Goal: Task Accomplishment & Management: Manage account settings

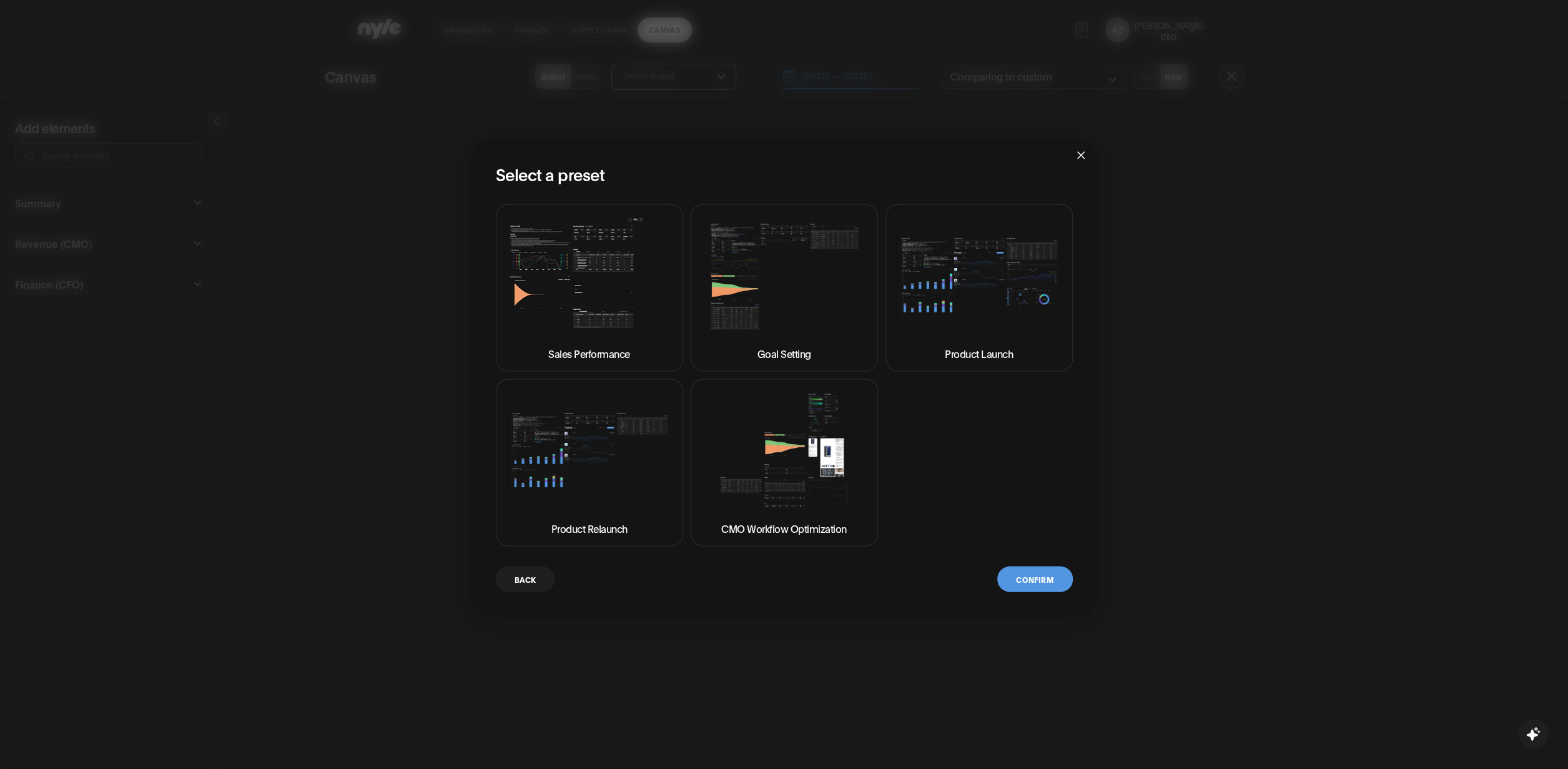
click at [590, 277] on img at bounding box center [590, 276] width 166 height 125
click at [1029, 581] on button "Confirm" at bounding box center [1035, 579] width 75 height 26
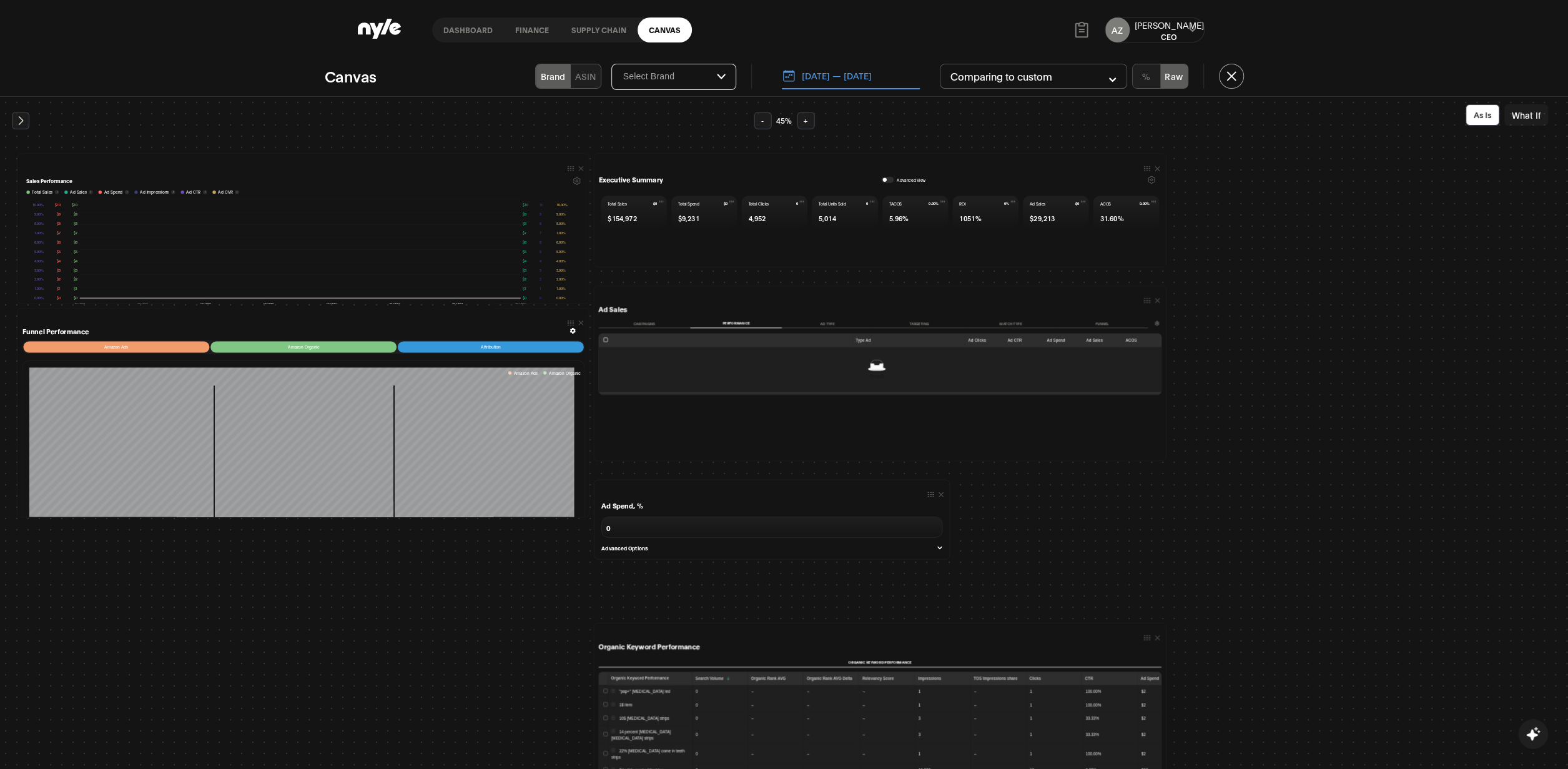
click at [634, 315] on div "Ad Sales Campaigns Performance Ad Type Targeting Match type Funnel Type Ad Ad C…" at bounding box center [881, 388] width 563 height 166
click at [646, 324] on button "Campaigns" at bounding box center [645, 323] width 92 height 9
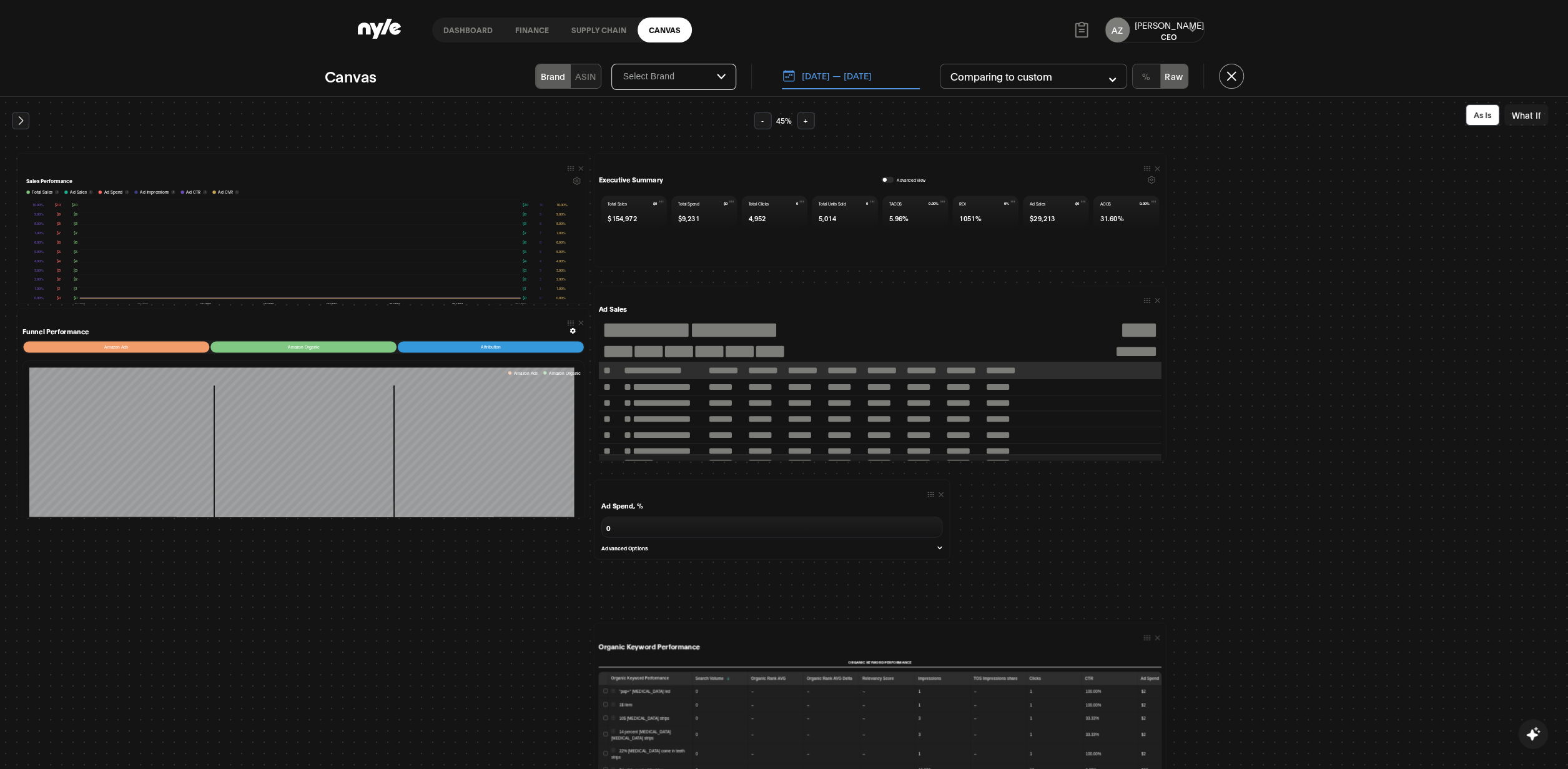
click at [1075, 32] on icon at bounding box center [1082, 30] width 19 height 19
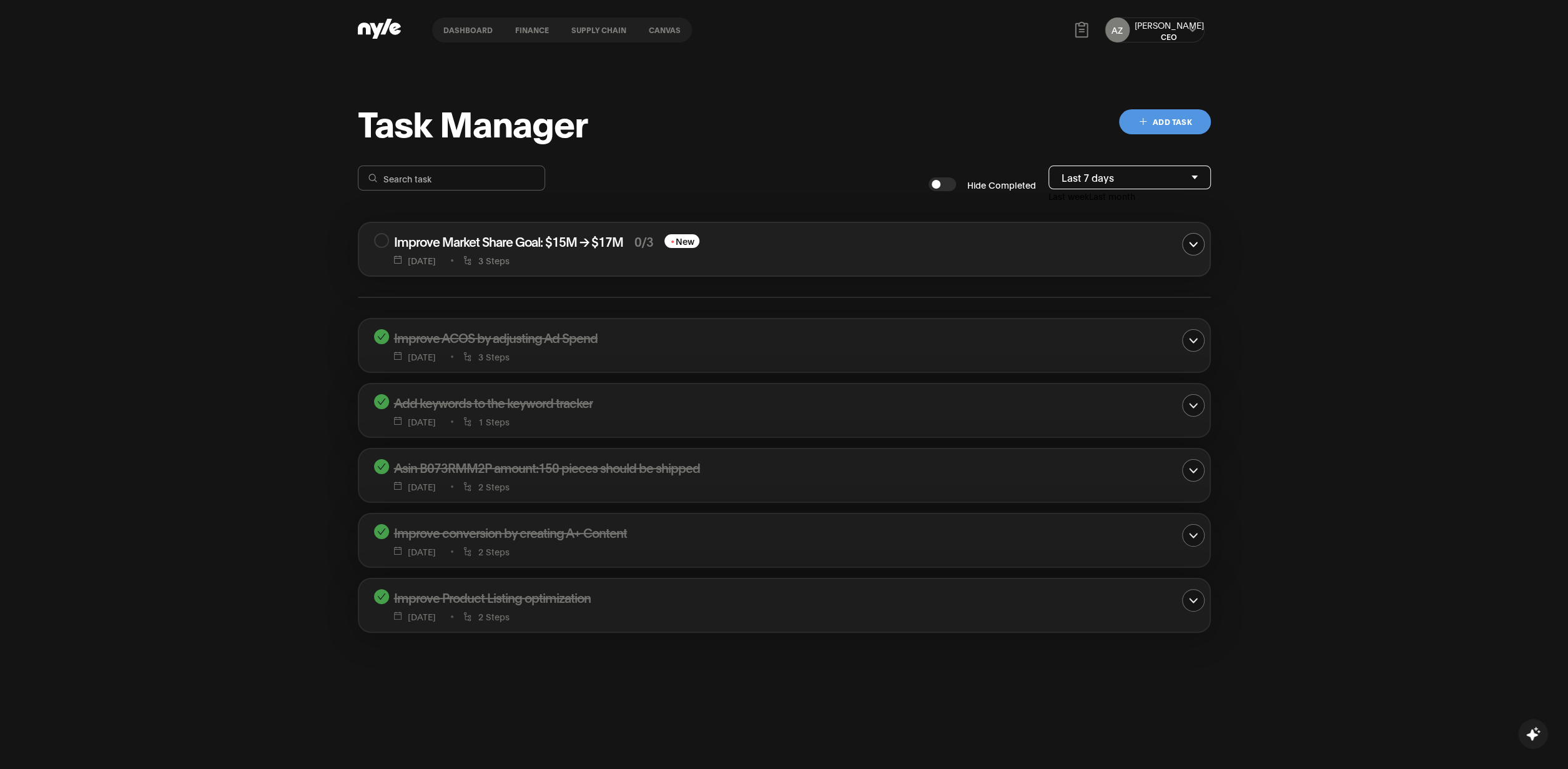
click at [1397, 136] on div "Task Manager Add Task Hide Completed Last 7 days Last week Last month Improve M…" at bounding box center [784, 444] width 1568 height 769
click at [1179, 32] on div "AZ Aleksei CEO" at bounding box center [1155, 30] width 100 height 25
click at [1186, 31] on div "AZ Aleksei CEO" at bounding box center [1155, 30] width 100 height 25
click at [1196, 31] on button at bounding box center [1193, 30] width 10 height 10
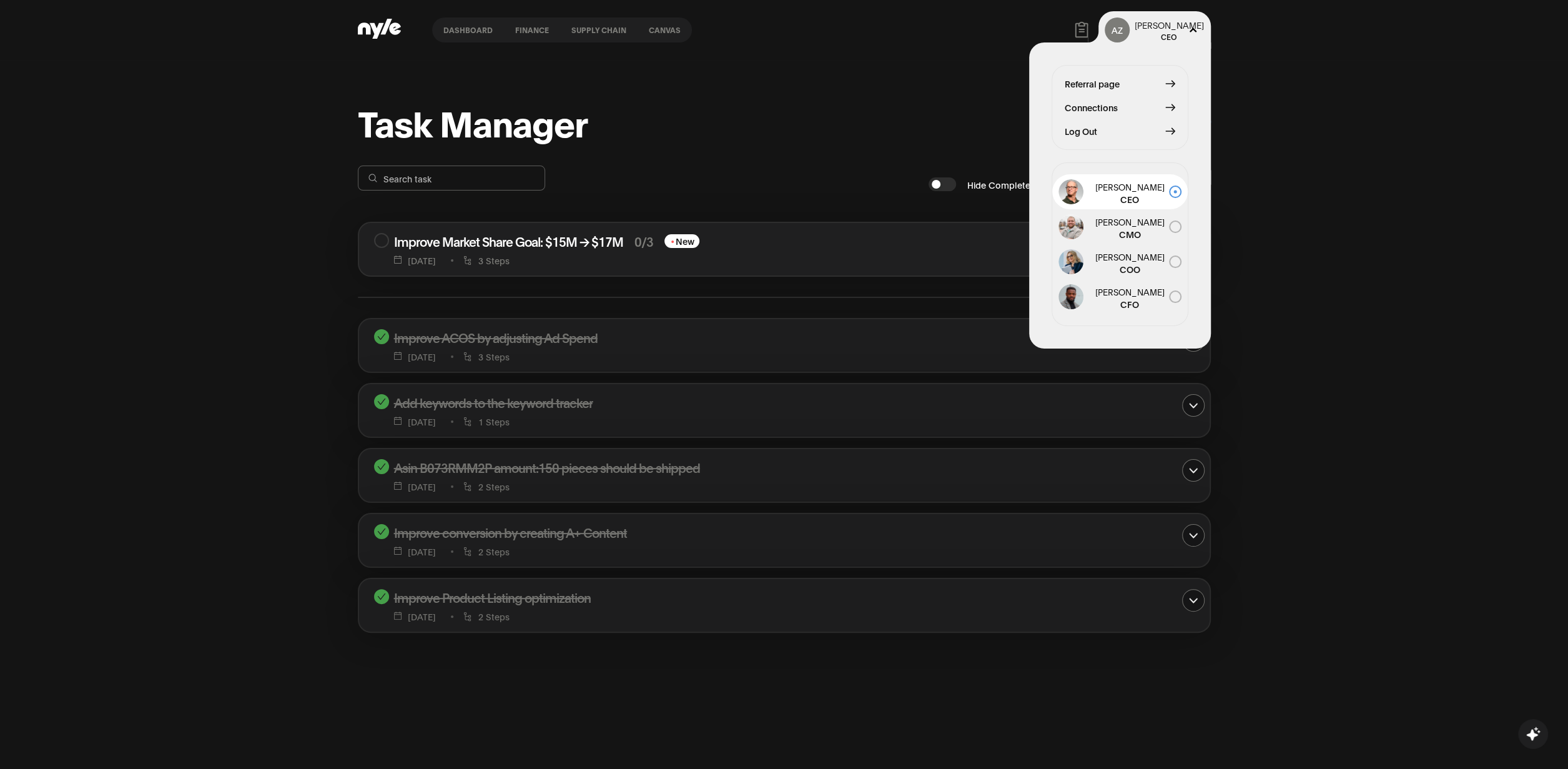
click at [1093, 130] on span "Log Out" at bounding box center [1081, 131] width 33 height 14
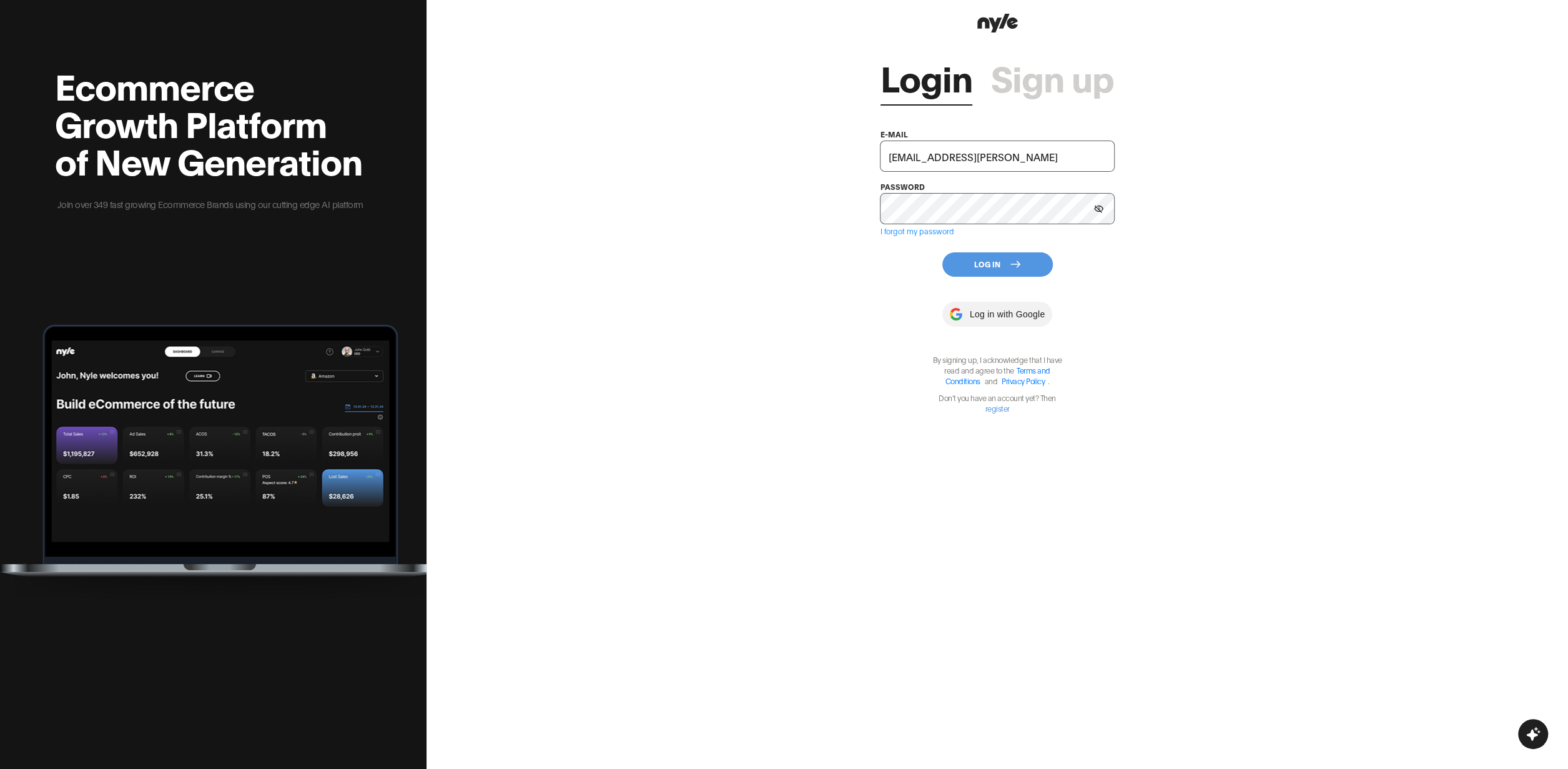
click at [988, 269] on button "Log In" at bounding box center [998, 264] width 111 height 24
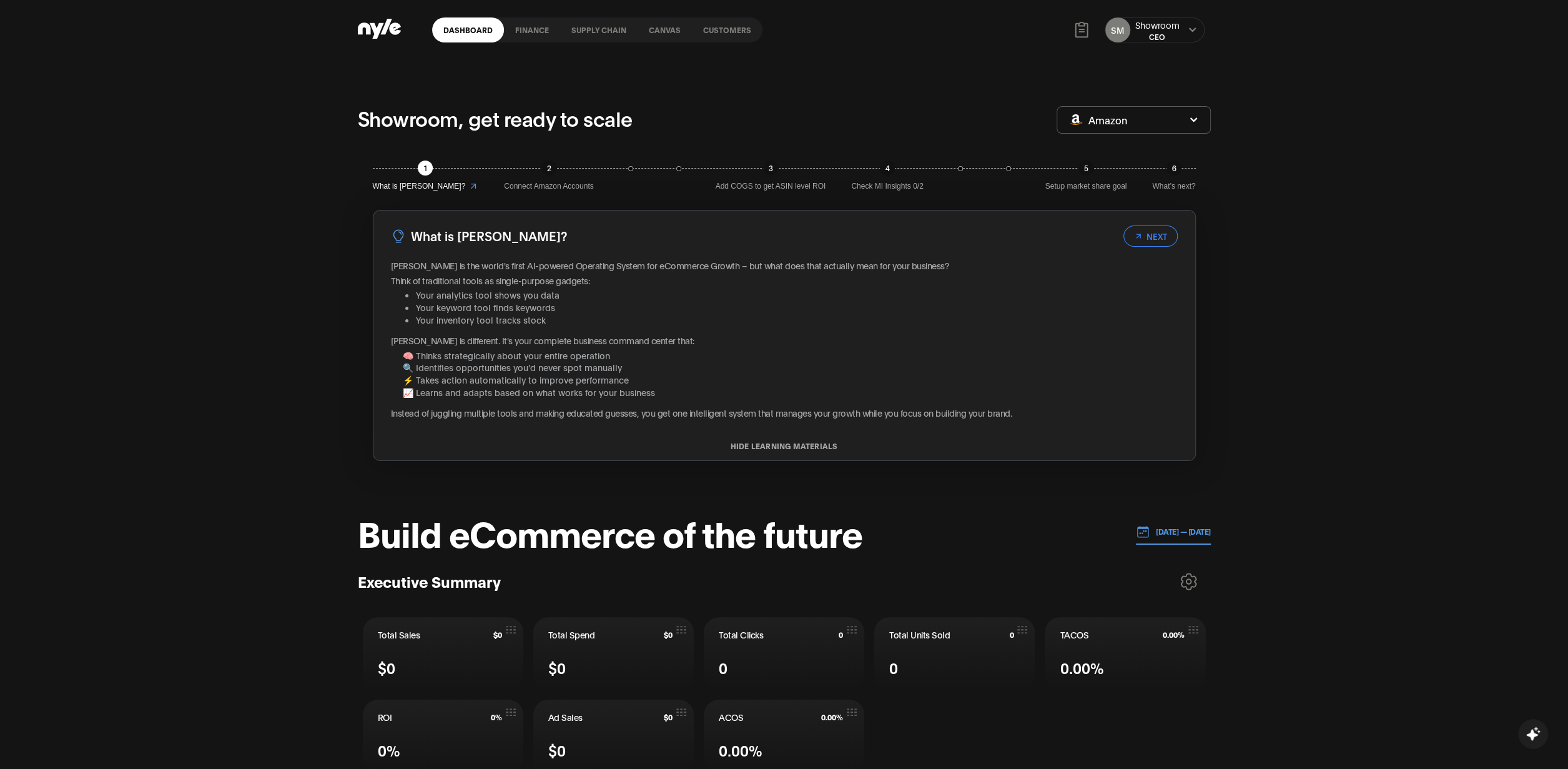
click at [719, 32] on link "Customers" at bounding box center [727, 30] width 71 height 25
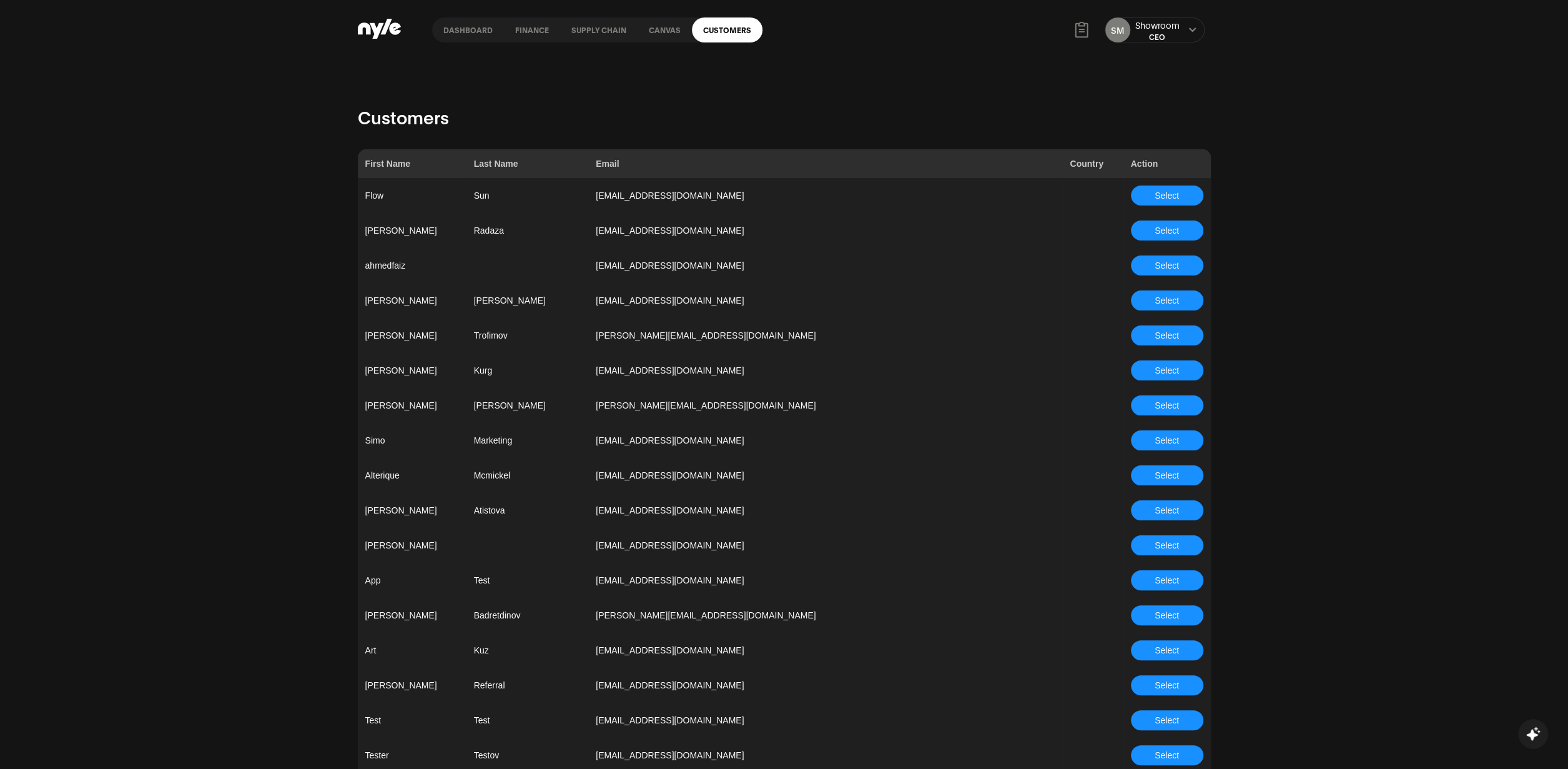
scroll to position [895, 0]
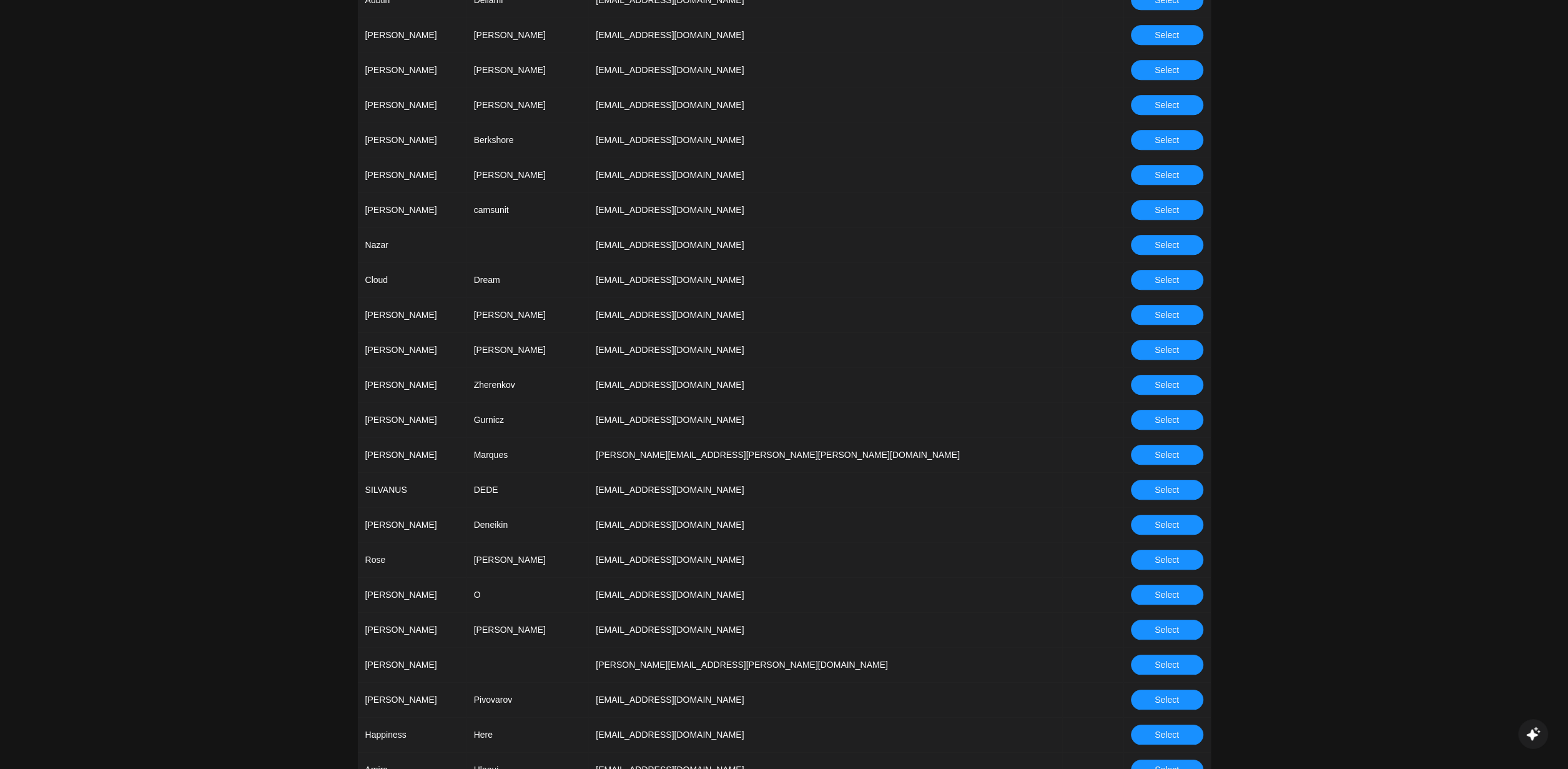
click at [1143, 380] on button "Select" at bounding box center [1167, 385] width 73 height 20
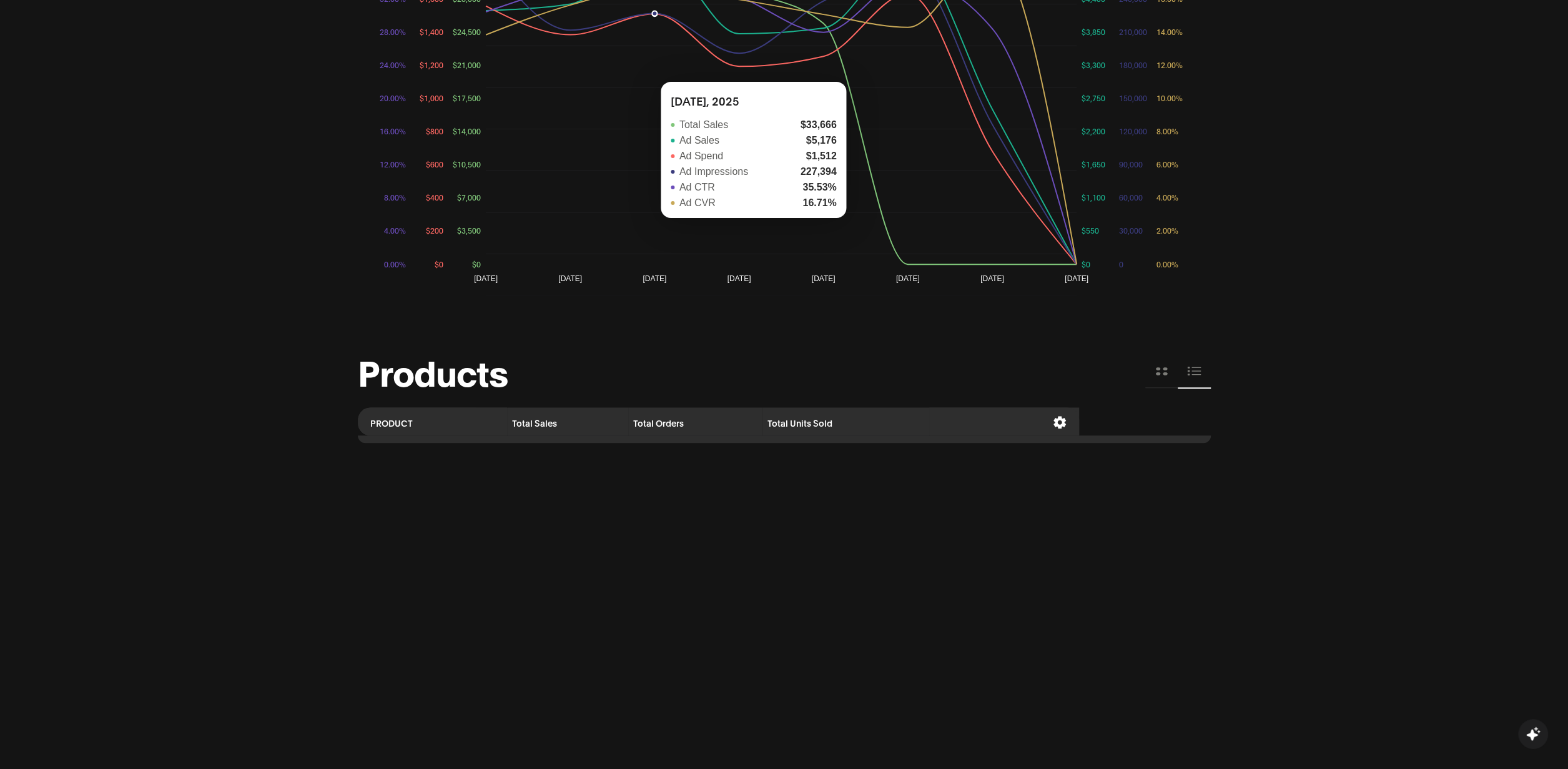
scroll to position [889, 0]
